Goal: Obtain resource: Download file/media

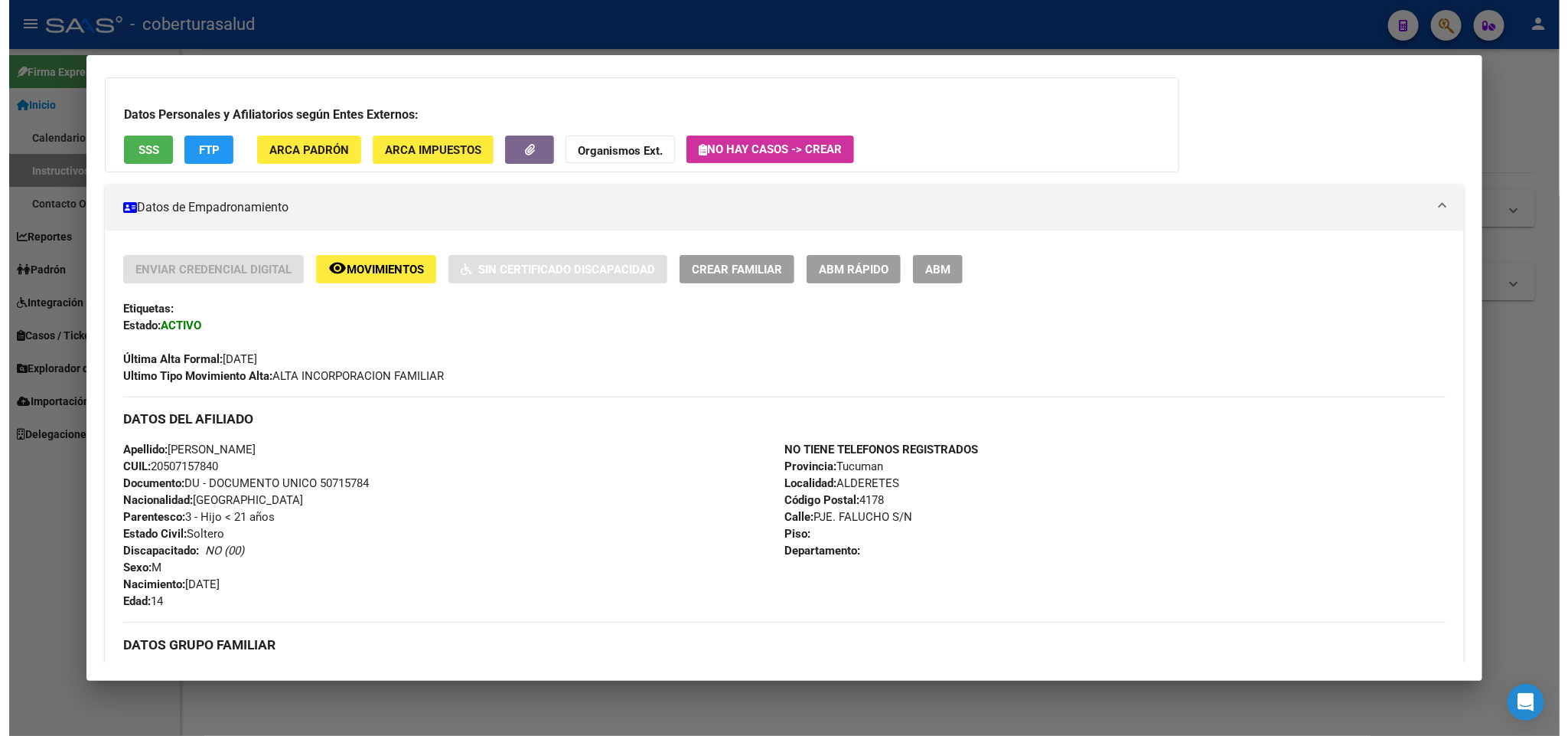
scroll to position [85, 0]
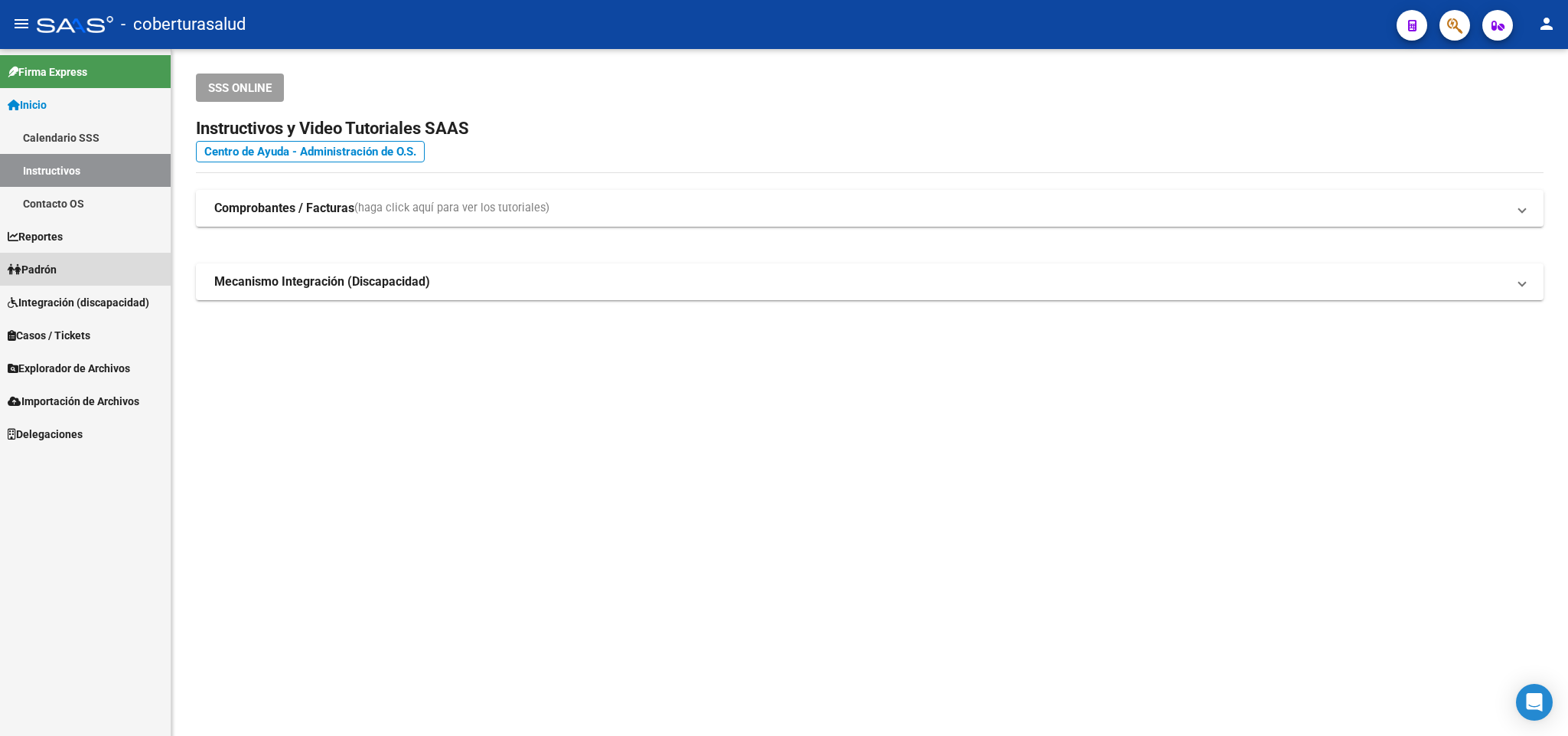
click at [104, 265] on link "Padrón" at bounding box center [85, 268] width 170 height 33
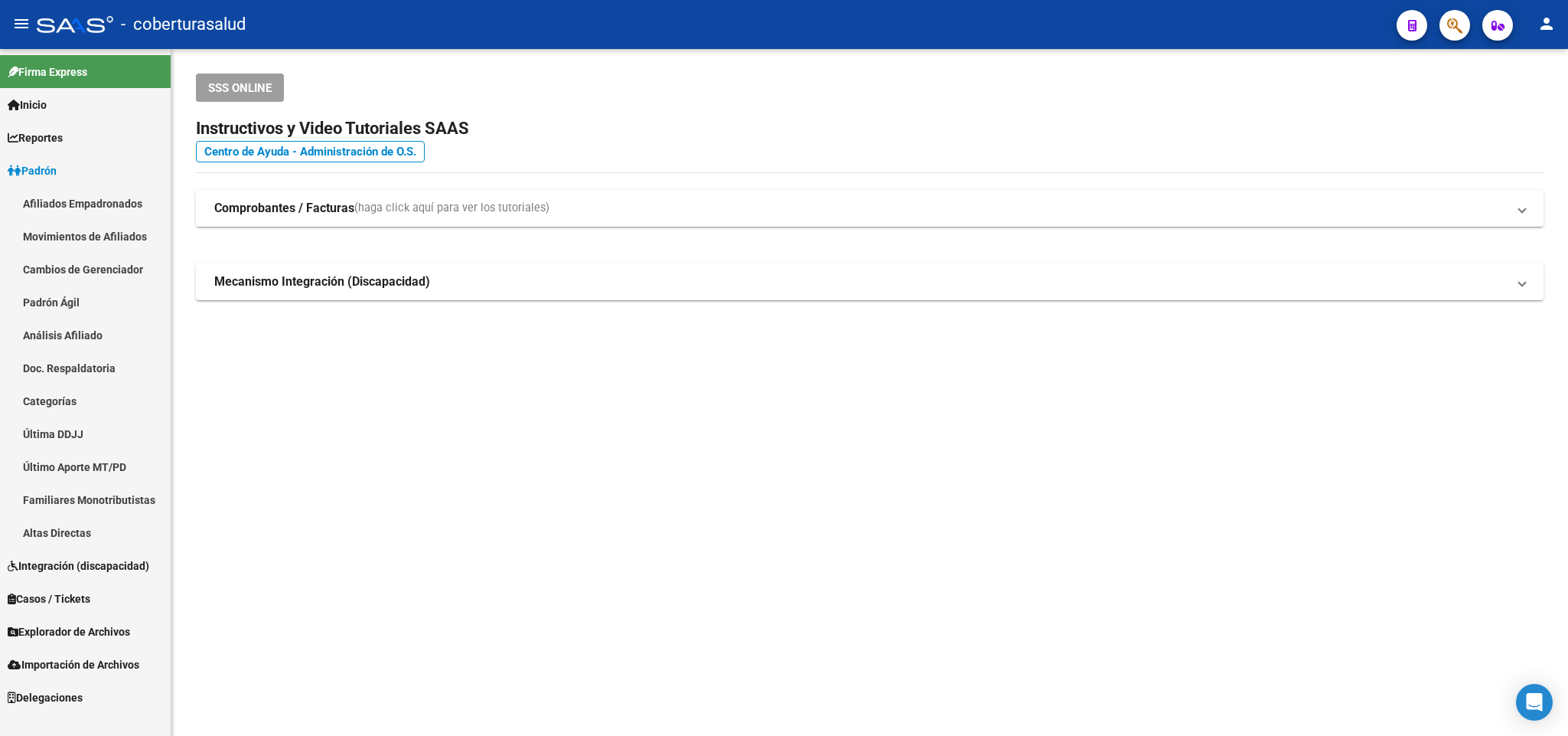
click at [86, 631] on span "Explorador de Archivos" at bounding box center [68, 631] width 122 height 17
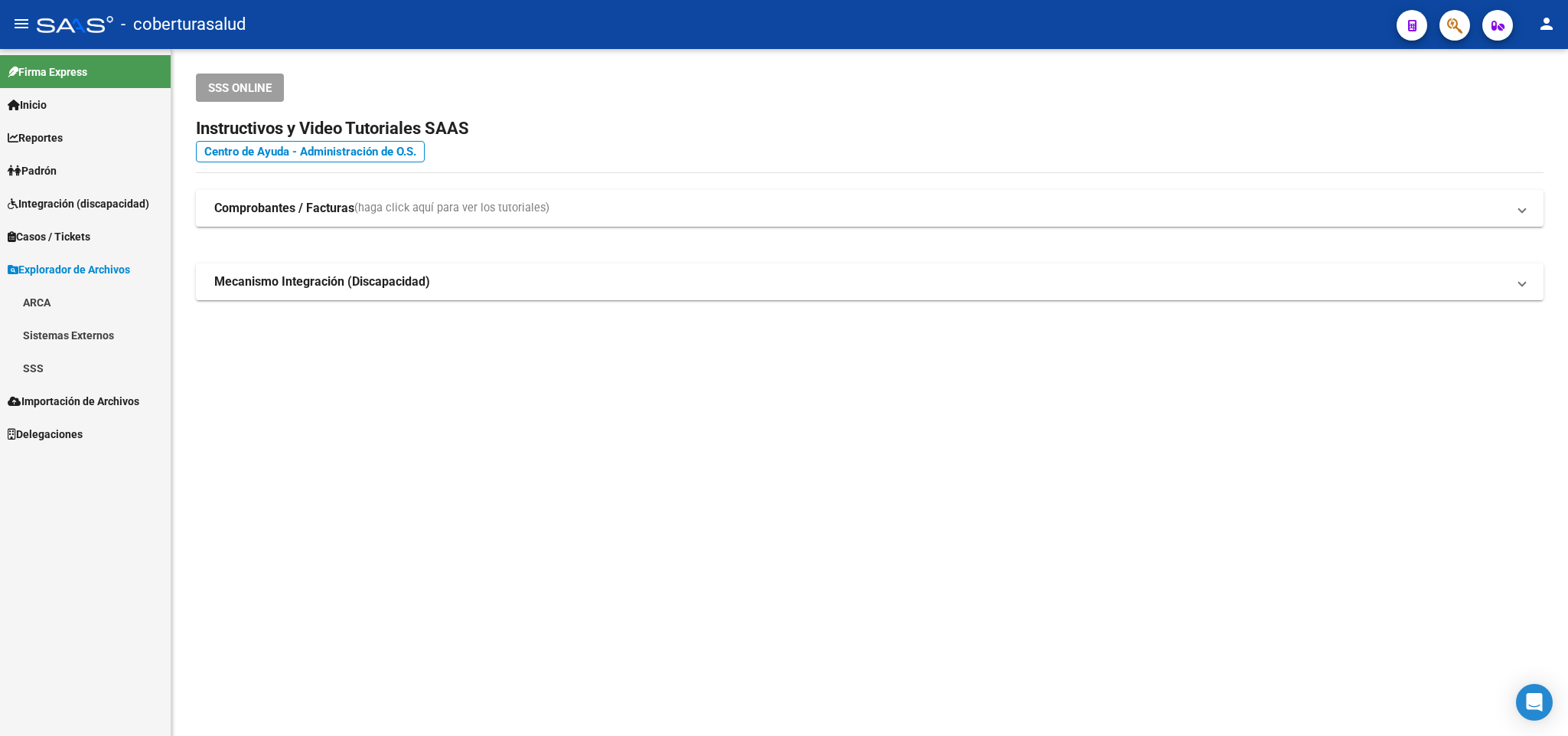
click at [61, 365] on link "SSS" at bounding box center [85, 367] width 170 height 33
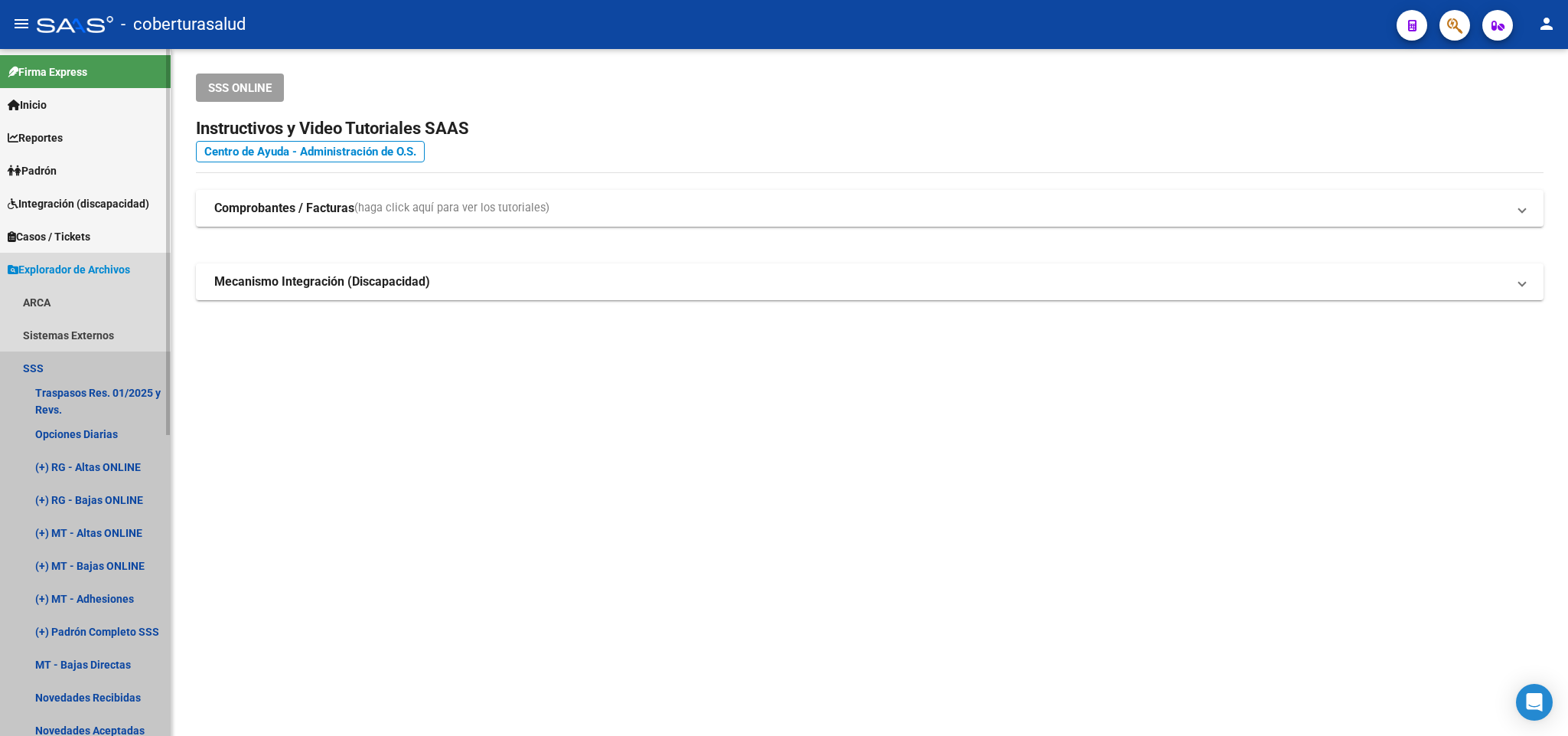
click at [61, 365] on link "SSS" at bounding box center [85, 367] width 170 height 33
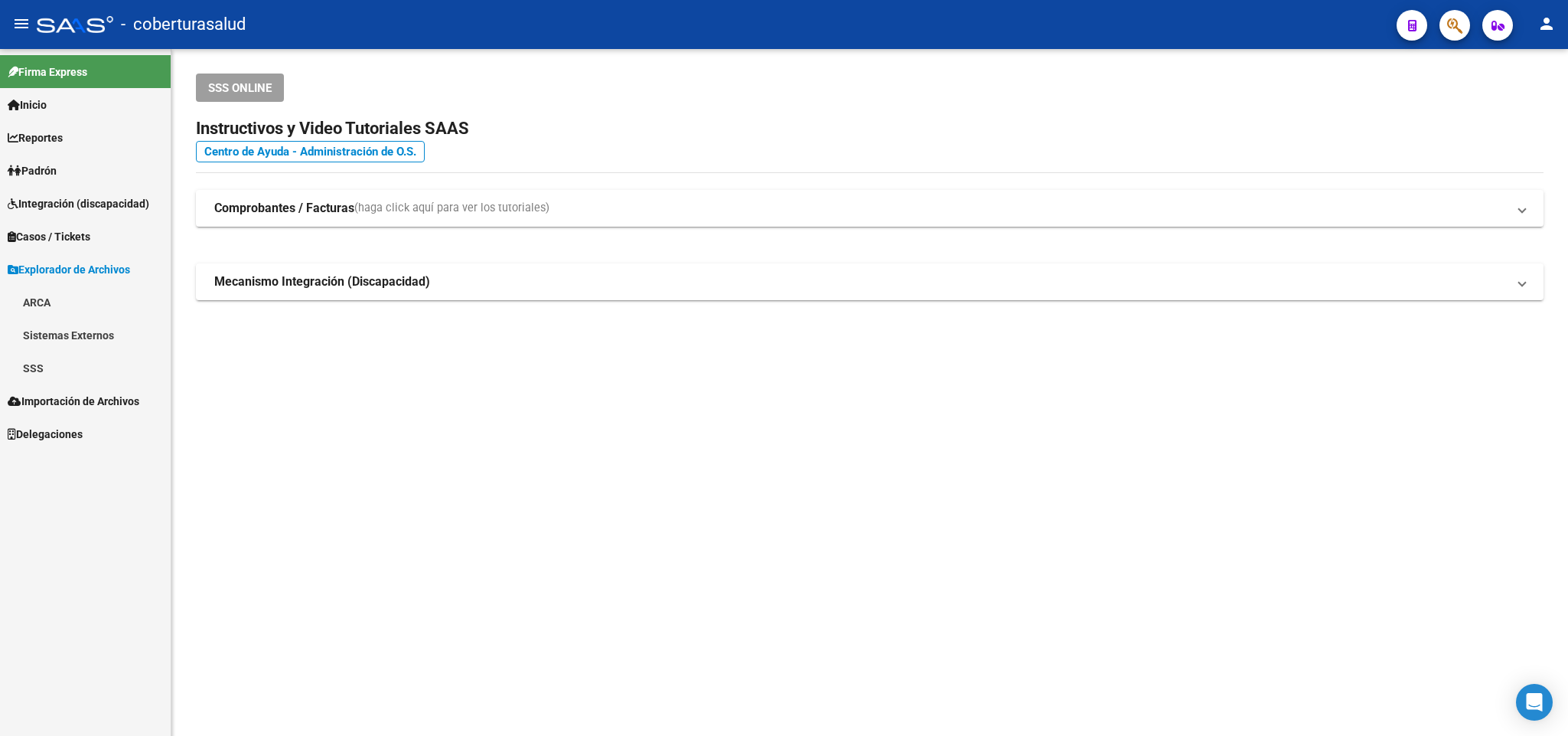
click at [83, 168] on link "Padrón" at bounding box center [85, 170] width 170 height 33
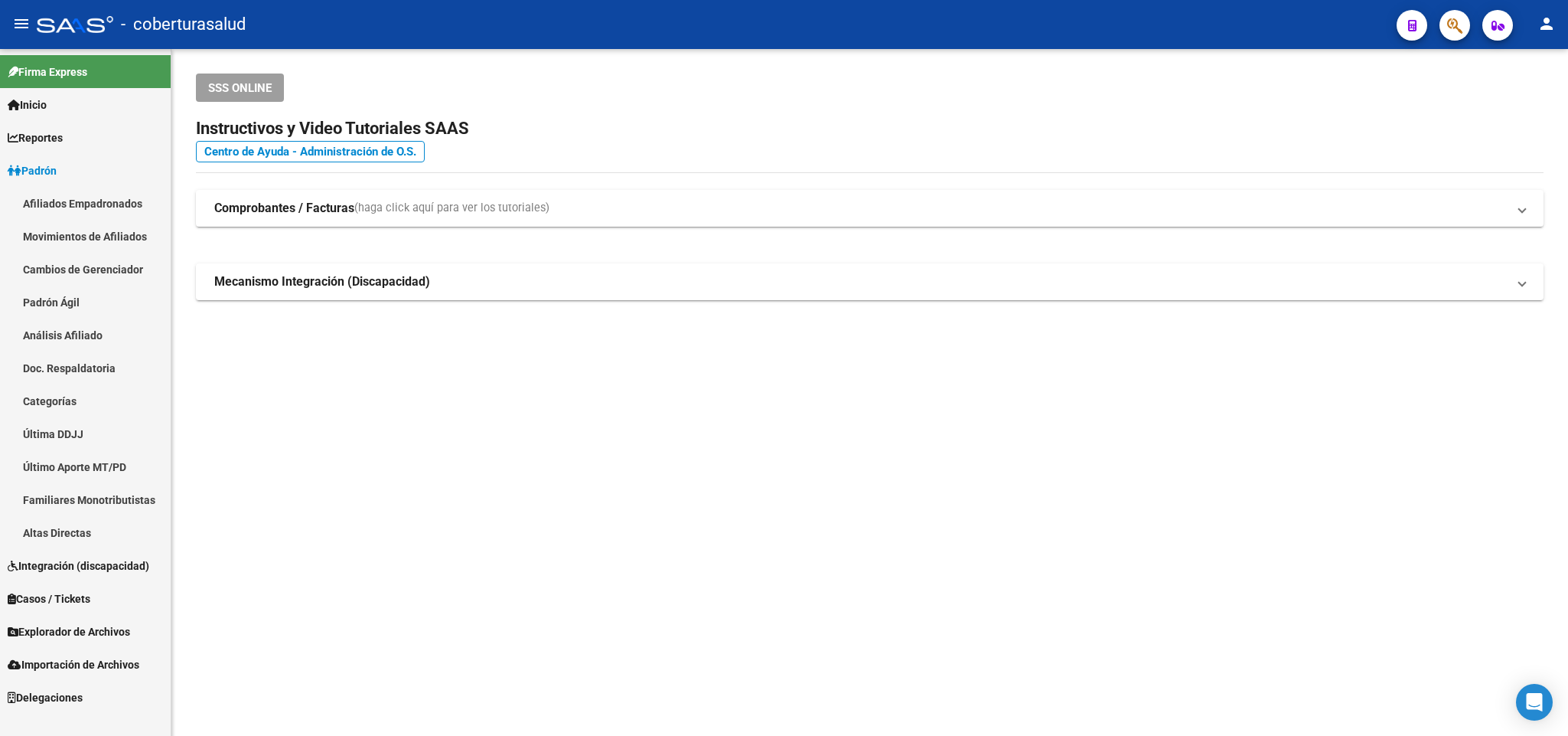
click at [90, 200] on link "Afiliados Empadronados" at bounding box center [85, 203] width 170 height 33
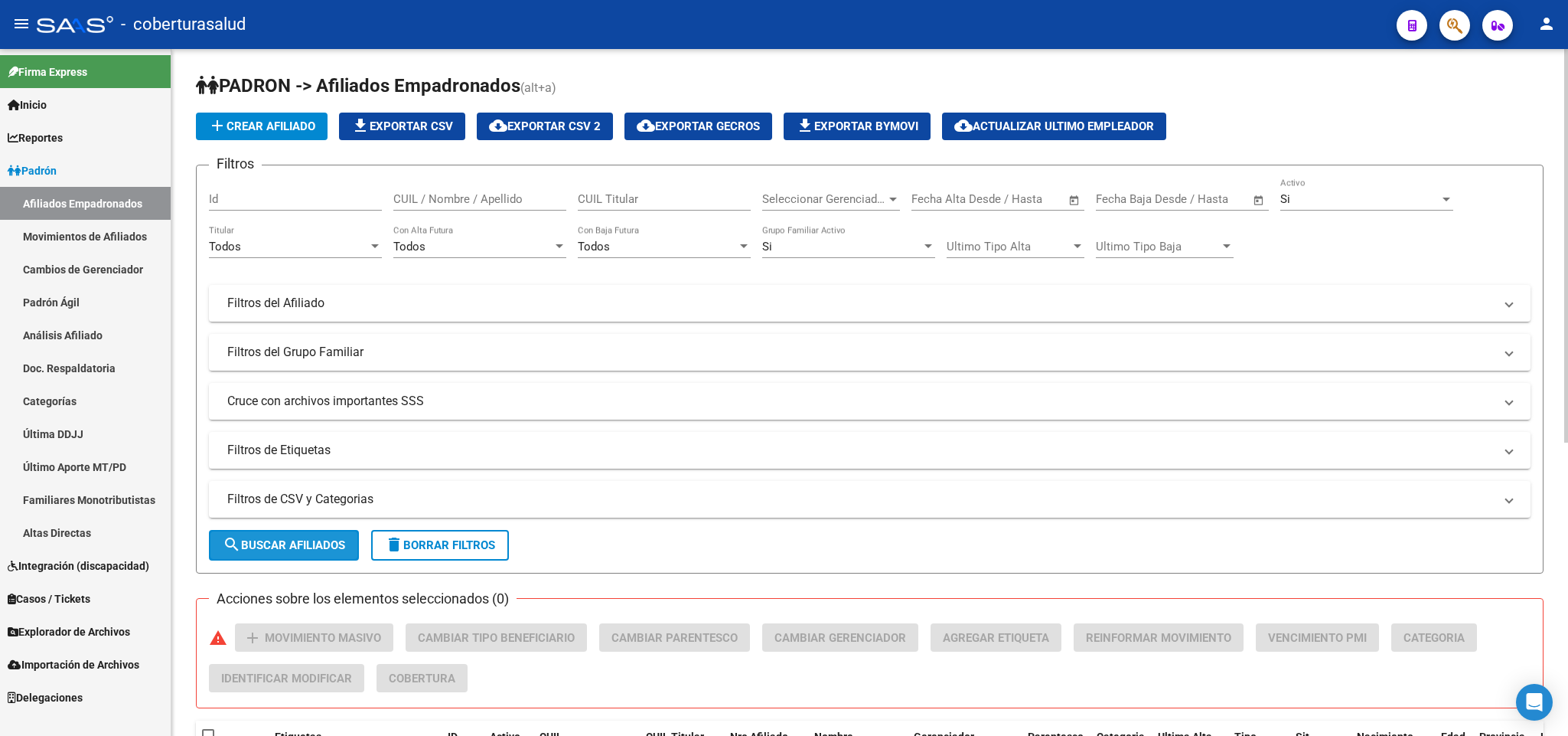
click at [299, 549] on span "search Buscar Afiliados" at bounding box center [283, 545] width 122 height 14
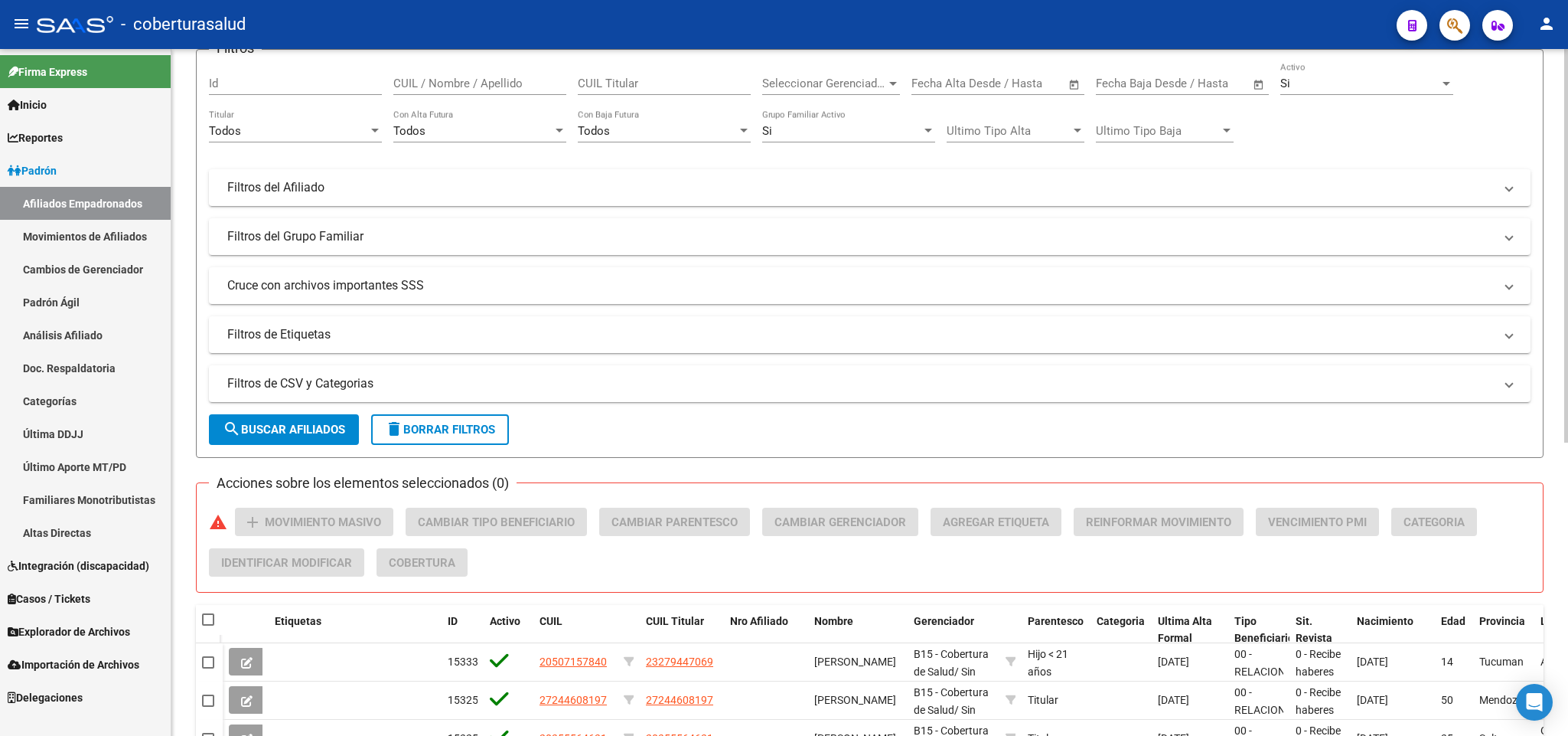
scroll to position [230, 0]
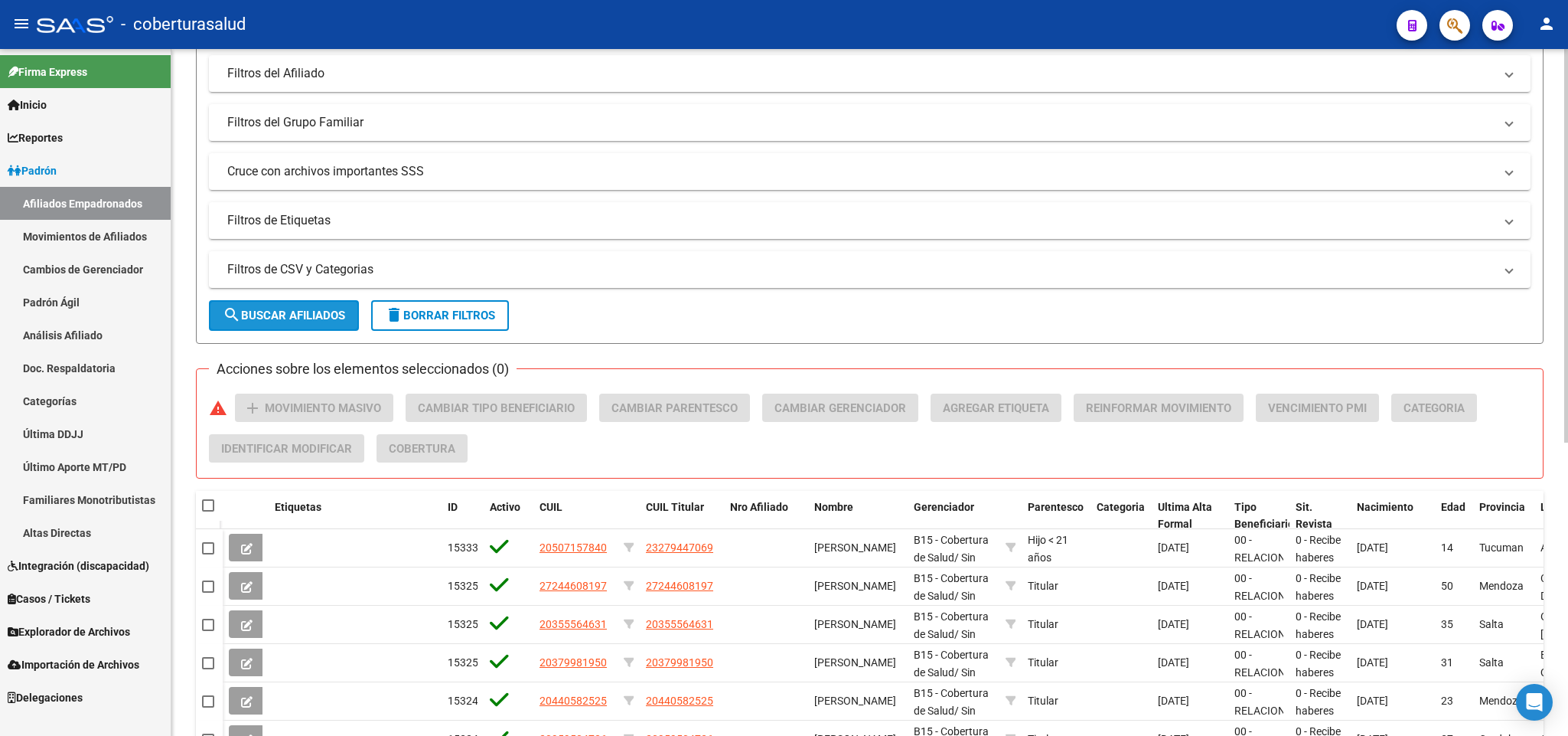
click at [313, 317] on span "search Buscar Afiliados" at bounding box center [283, 316] width 122 height 14
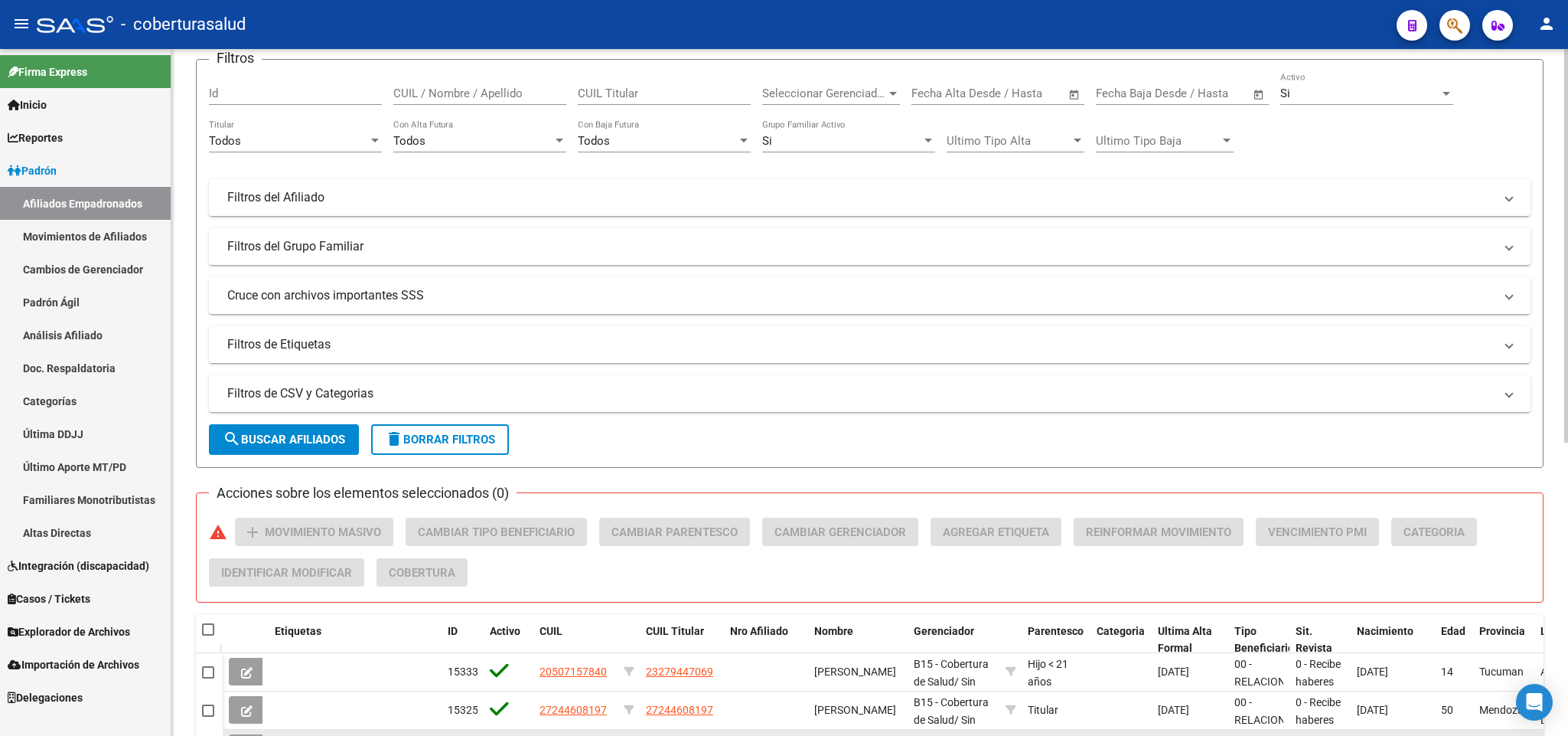
scroll to position [51, 0]
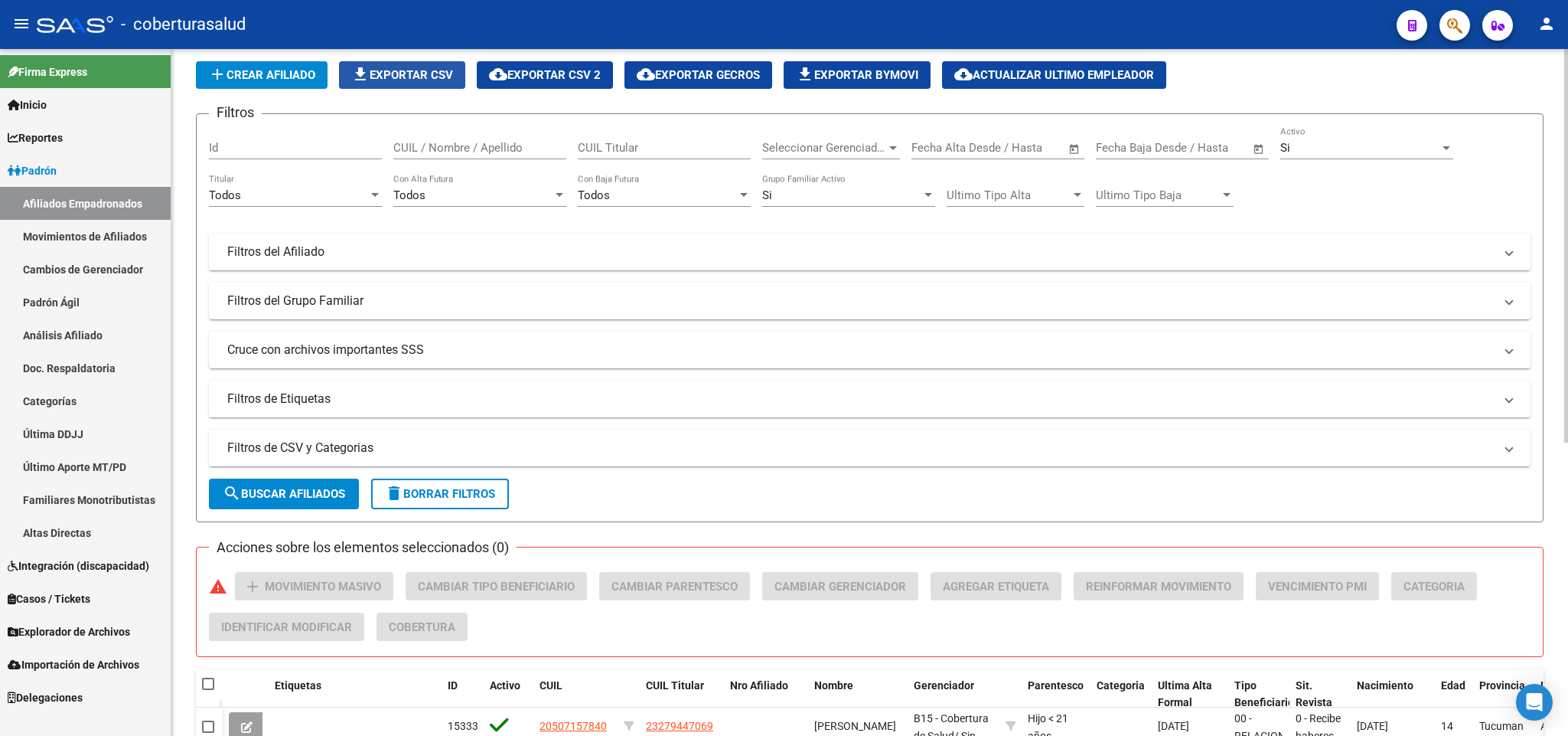
click at [407, 71] on span "file_download Exportar CSV" at bounding box center [401, 75] width 102 height 14
